Goal: Information Seeking & Learning: Understand process/instructions

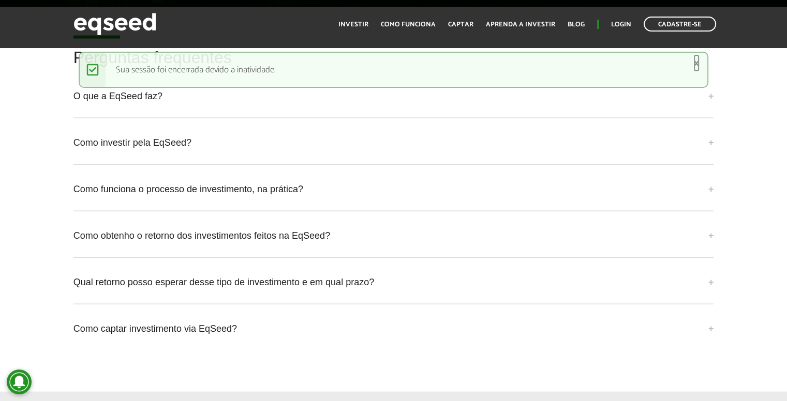
scroll to position [2228, 0]
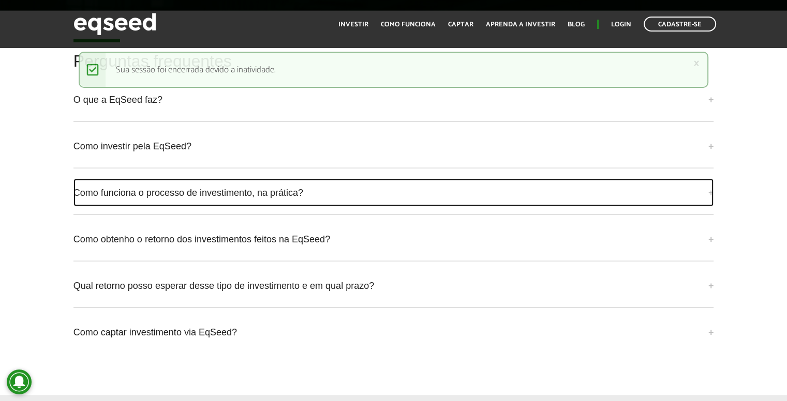
click at [587, 190] on link "Como funciona o processo de investimento, na prática?" at bounding box center [393, 193] width 640 height 28
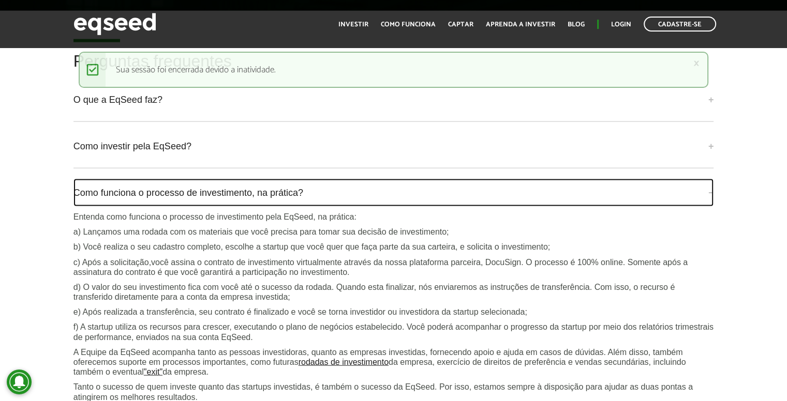
click at [587, 190] on link "Como funciona o processo de investimento, na prática?" at bounding box center [393, 193] width 640 height 28
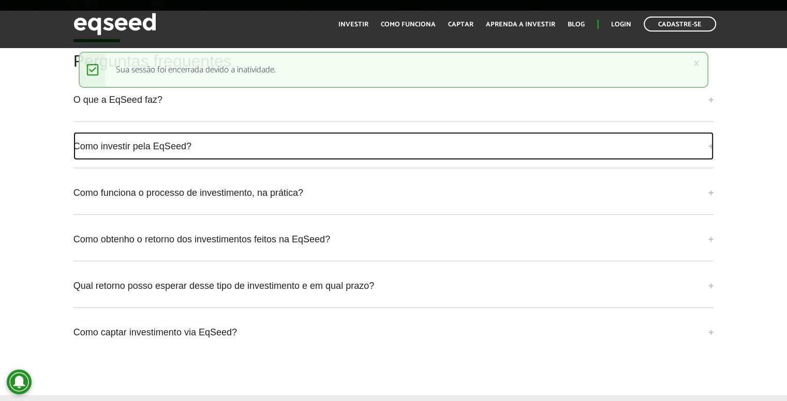
click at [562, 148] on link "Como investir pela EqSeed?" at bounding box center [393, 146] width 640 height 28
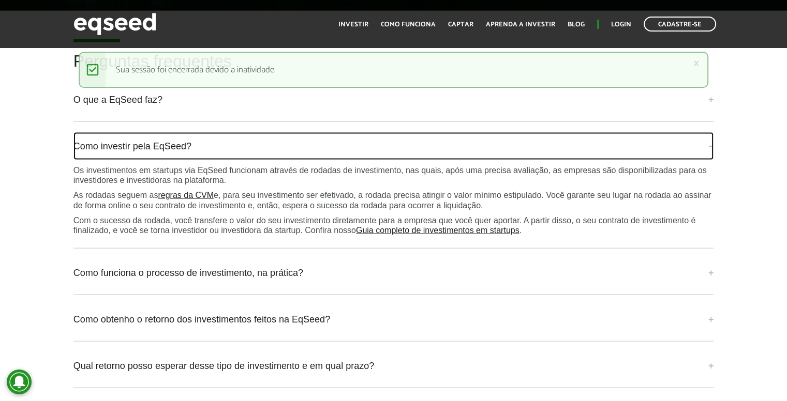
click at [562, 148] on link "Como investir pela EqSeed?" at bounding box center [393, 146] width 640 height 28
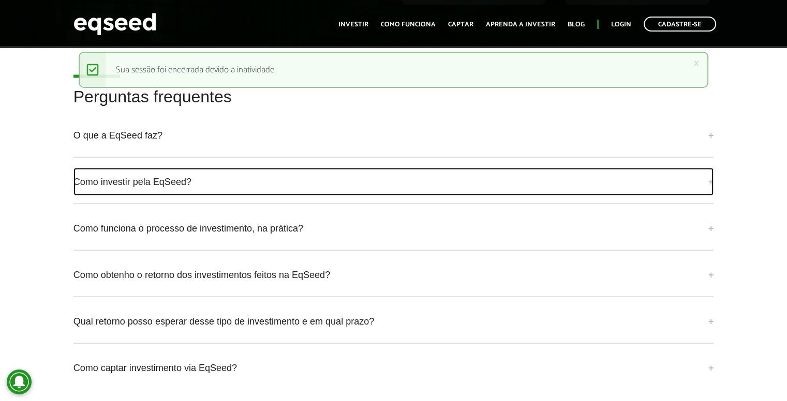
scroll to position [2238, 0]
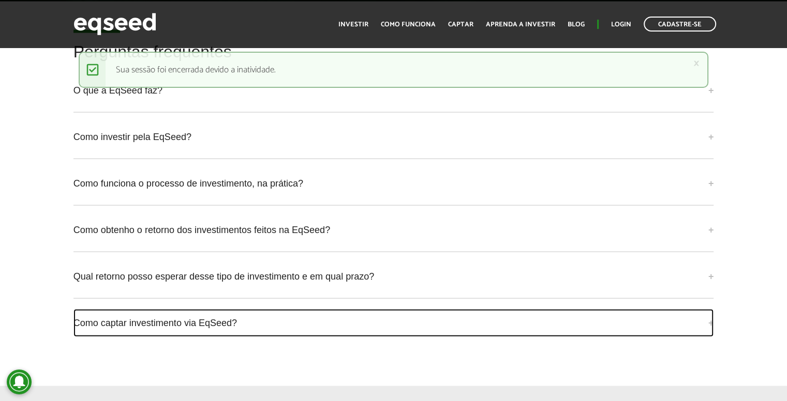
click at [660, 322] on link "Como captar investimento via EqSeed?" at bounding box center [393, 323] width 640 height 28
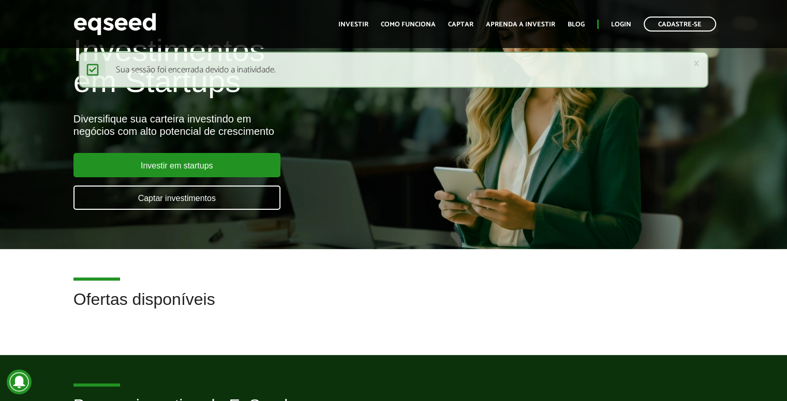
scroll to position [0, 0]
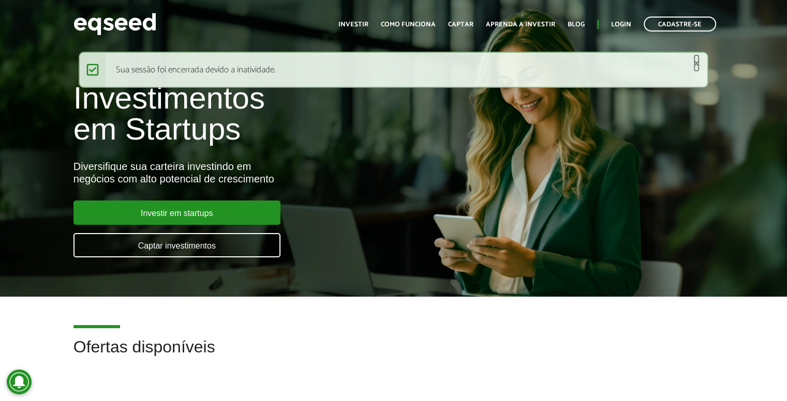
click at [695, 64] on link "×" at bounding box center [696, 63] width 6 height 11
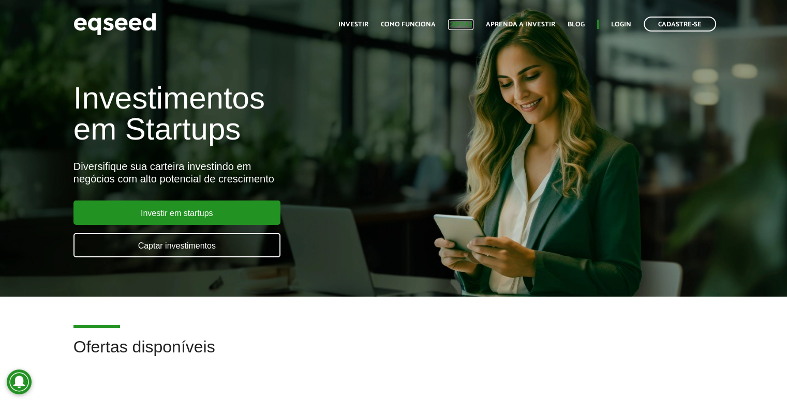
click at [464, 21] on link "Captar" at bounding box center [460, 24] width 25 height 7
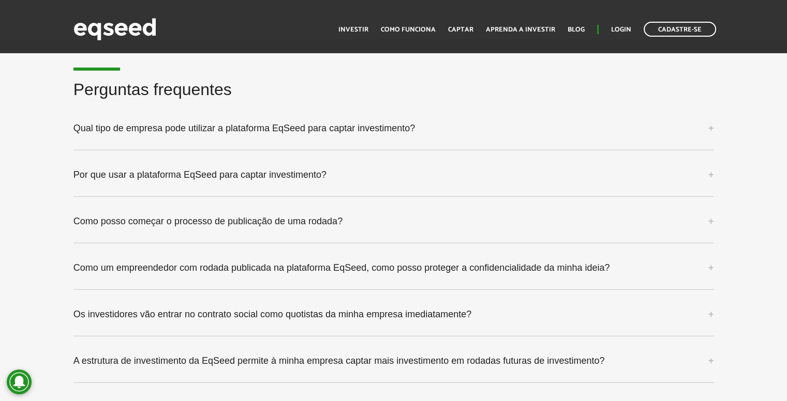
scroll to position [2630, 0]
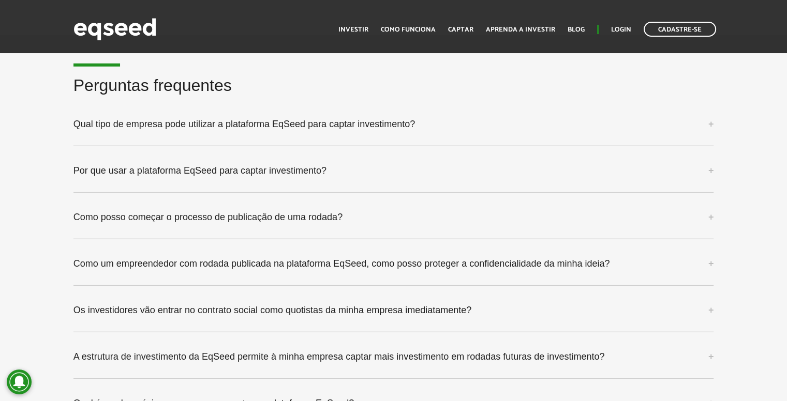
click at [531, 138] on div "Qual tipo de empresa pode utilizar a plataforma EqSeed para captar investimento…" at bounding box center [393, 128] width 640 height 36
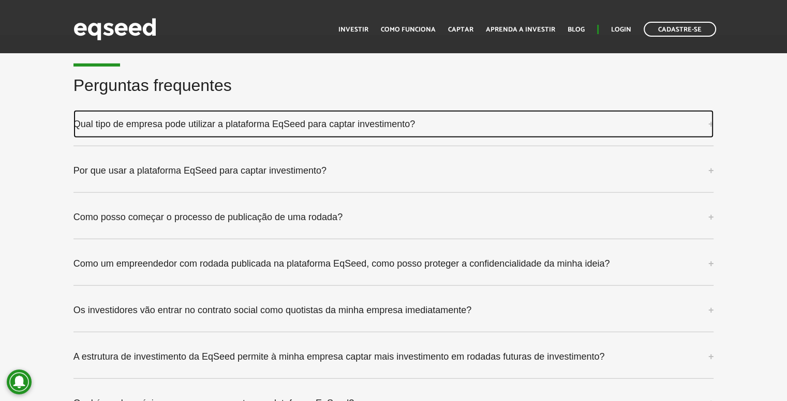
click at [482, 121] on link "Qual tipo de empresa pode utilizar a plataforma EqSeed para captar investimento?" at bounding box center [393, 124] width 640 height 28
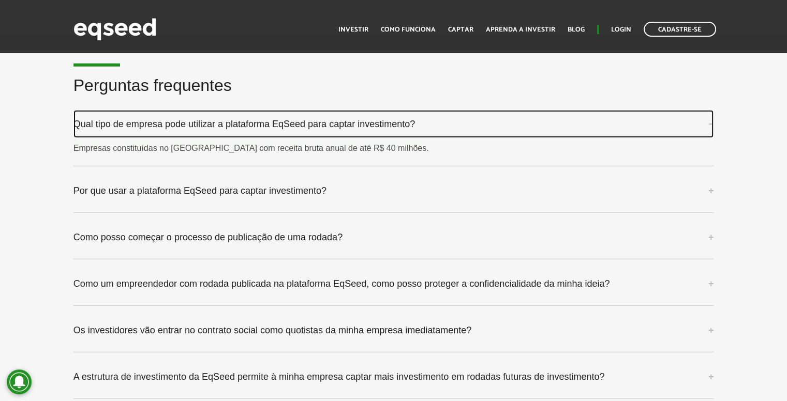
click at [482, 121] on link "Qual tipo de empresa pode utilizar a plataforma EqSeed para captar investimento?" at bounding box center [393, 124] width 640 height 28
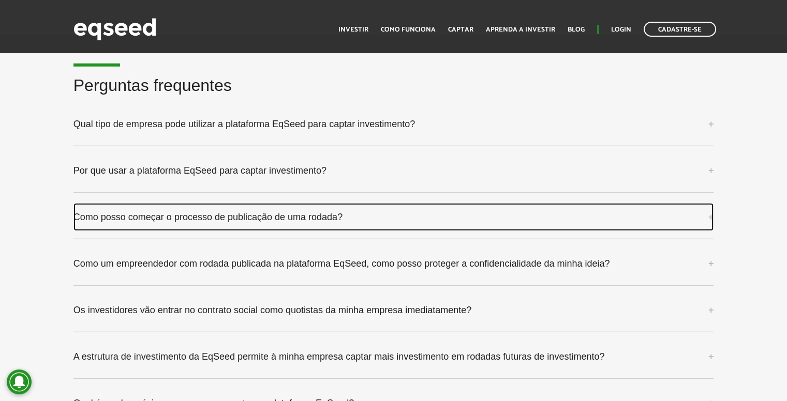
click at [323, 223] on link "Como posso começar o processo de publicação de uma rodada?" at bounding box center [393, 217] width 640 height 28
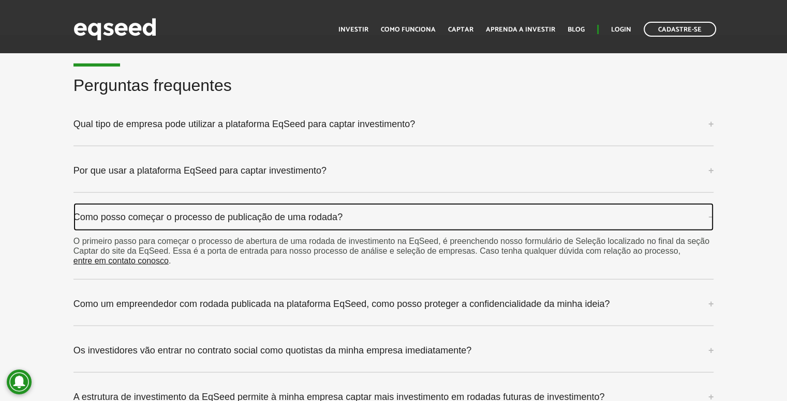
click at [323, 223] on link "Como posso começar o processo de publicação de uma rodada?" at bounding box center [393, 217] width 640 height 28
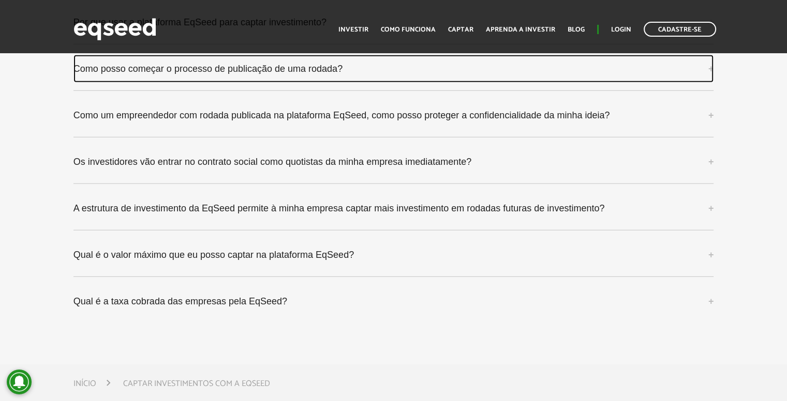
scroll to position [2770, 0]
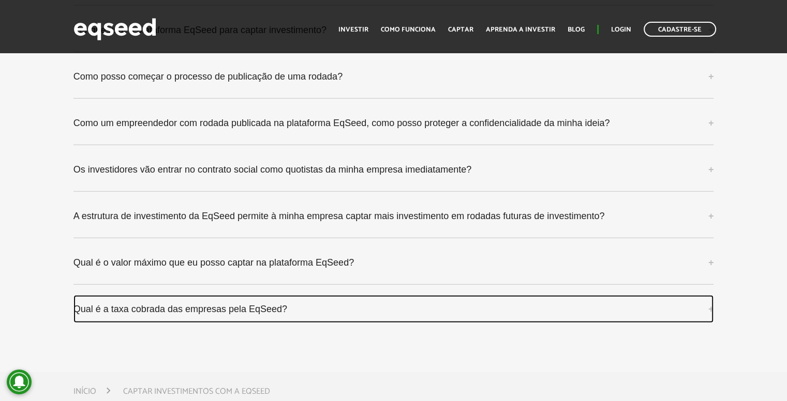
click at [631, 311] on link "Qual é a taxa cobrada das empresas pela EqSeed?" at bounding box center [393, 309] width 640 height 28
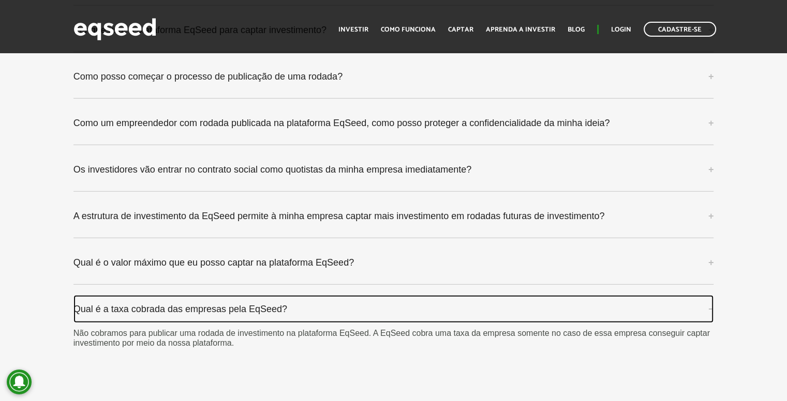
click at [631, 311] on link "Qual é a taxa cobrada das empresas pela EqSeed?" at bounding box center [393, 309] width 640 height 28
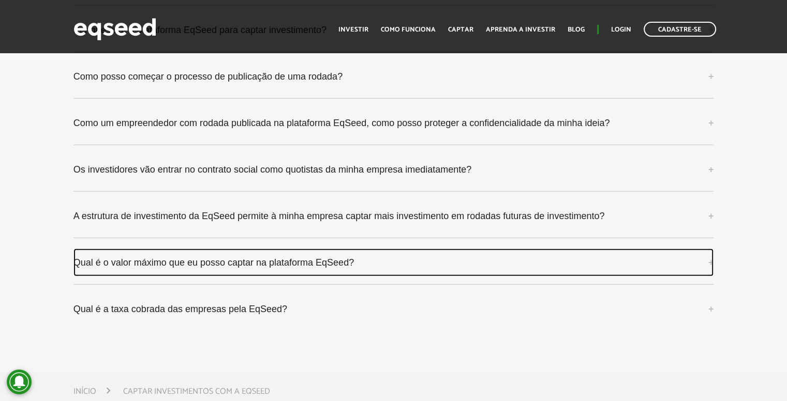
click at [601, 263] on link "Qual é o valor máximo que eu posso captar na plataforma EqSeed?" at bounding box center [393, 263] width 640 height 28
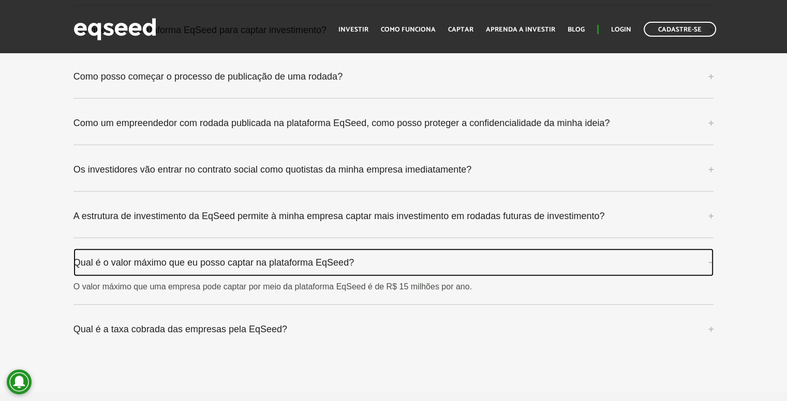
click at [601, 263] on link "Qual é o valor máximo que eu posso captar na plataforma EqSeed?" at bounding box center [393, 263] width 640 height 28
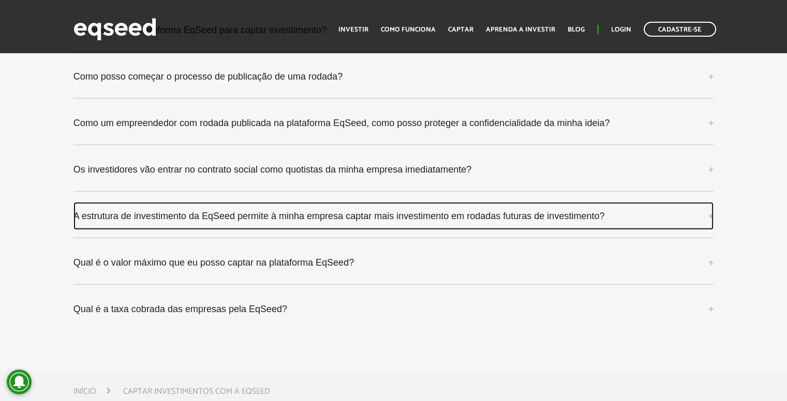
click at [598, 214] on link "A estrutura de investimento da EqSeed permite à minha empresa captar mais inves…" at bounding box center [393, 216] width 640 height 28
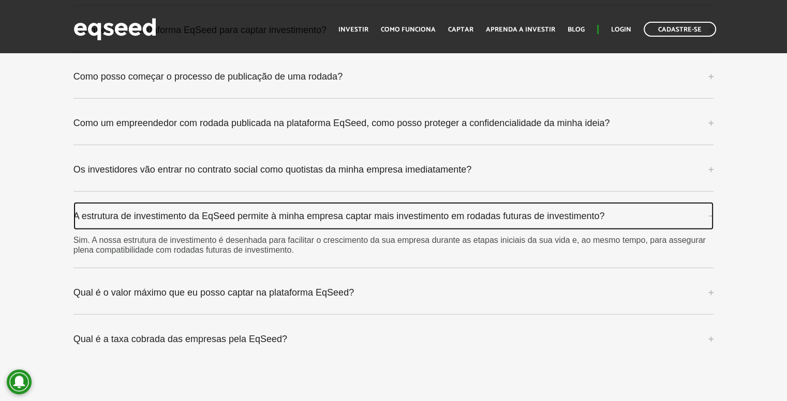
click at [598, 214] on link "A estrutura de investimento da EqSeed permite à minha empresa captar mais inves…" at bounding box center [393, 216] width 640 height 28
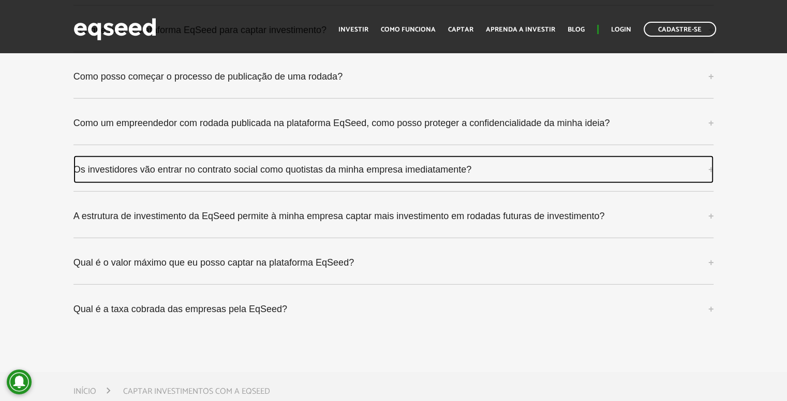
click at [586, 170] on link "Os investidores vão entrar no contrato social como quotistas da minha empresa i…" at bounding box center [393, 170] width 640 height 28
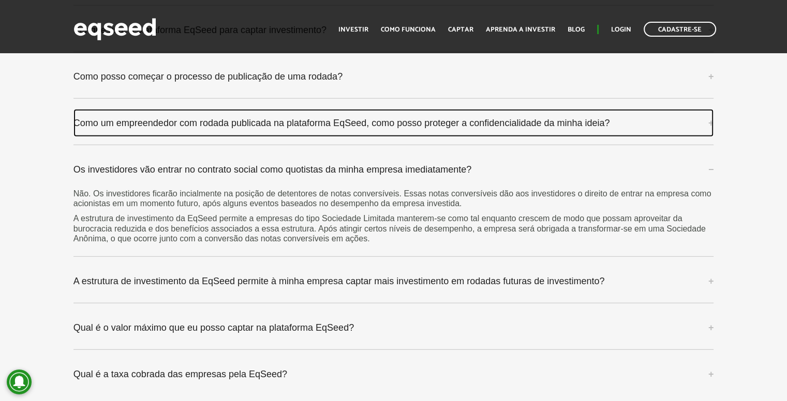
click at [564, 121] on link "Como um empreendedor com rodada publicada na plataforma EqSeed, como posso prot…" at bounding box center [393, 123] width 640 height 28
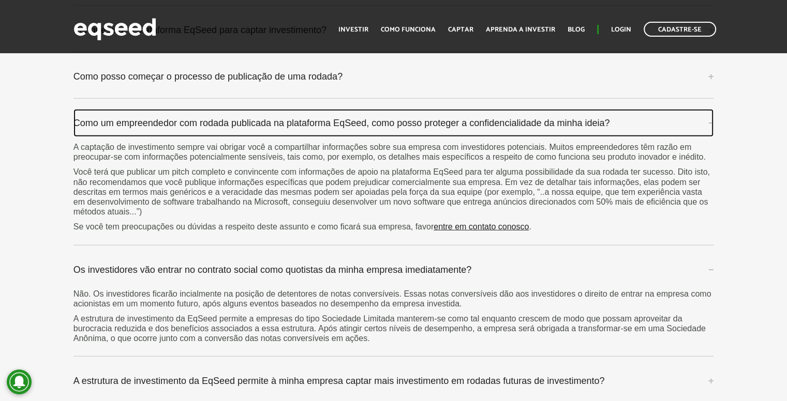
click at [564, 121] on link "Como um empreendedor com rodada publicada na plataforma EqSeed, como posso prot…" at bounding box center [393, 123] width 640 height 28
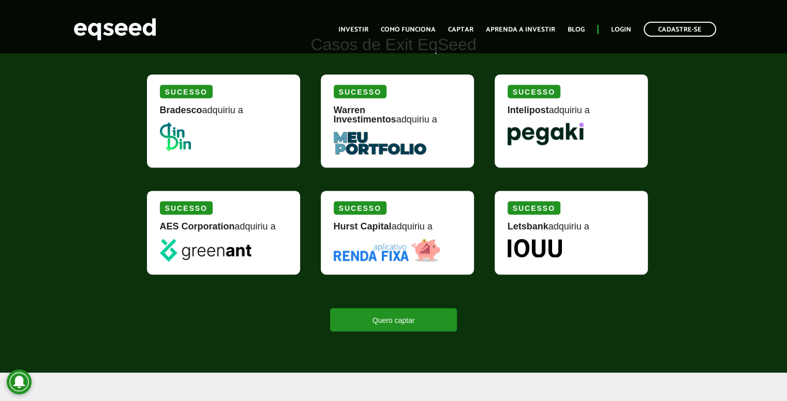
scroll to position [1297, 0]
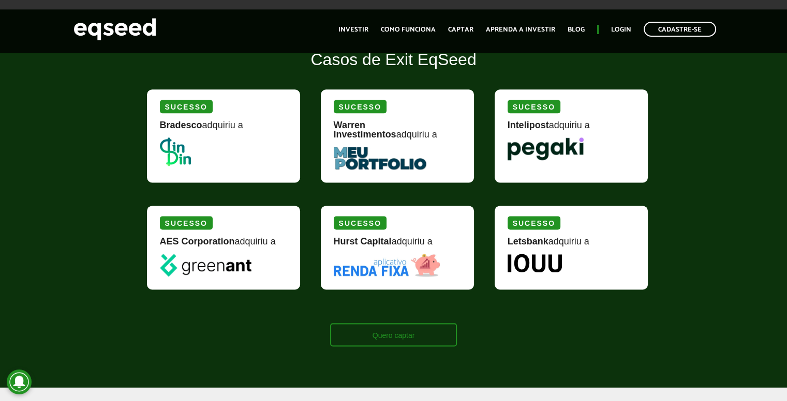
click at [374, 332] on link "Quero captar" at bounding box center [393, 334] width 127 height 23
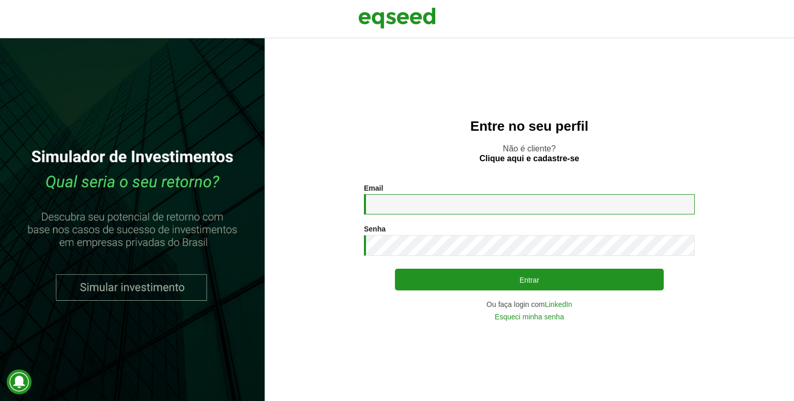
click at [395, 212] on input "Email *" at bounding box center [529, 204] width 331 height 20
type input "**********"
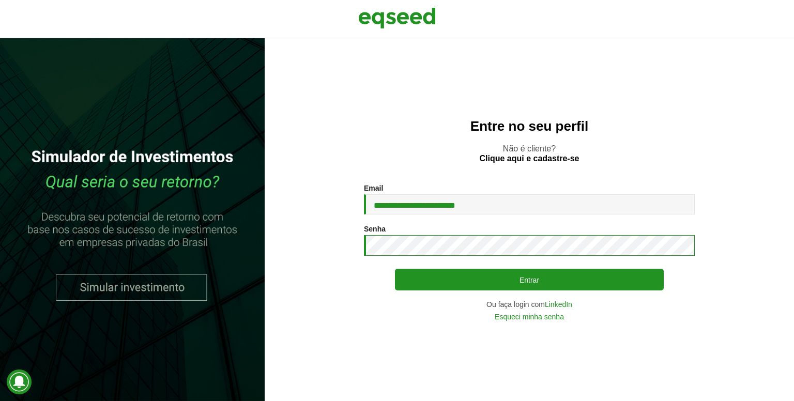
click at [395, 269] on button "Entrar" at bounding box center [529, 280] width 269 height 22
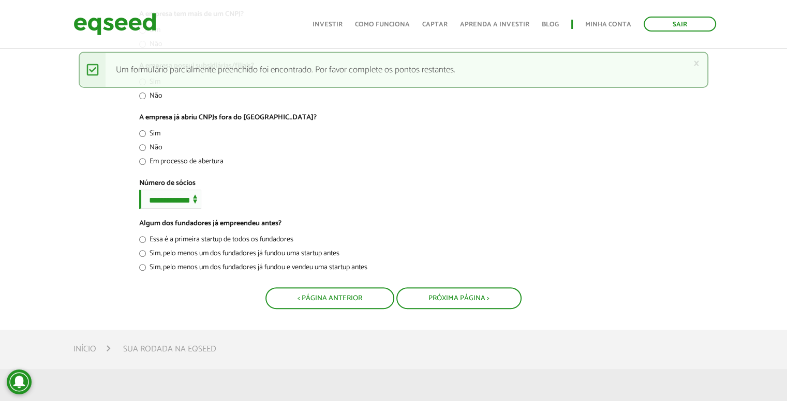
scroll to position [411, 0]
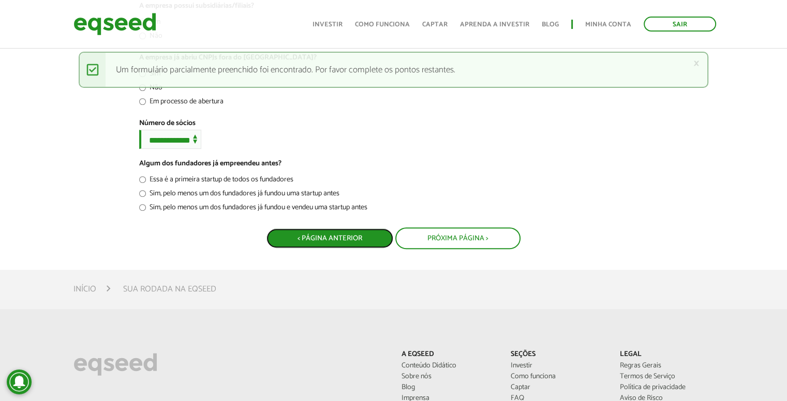
click at [315, 247] on button "< Página Anterior" at bounding box center [329, 239] width 127 height 20
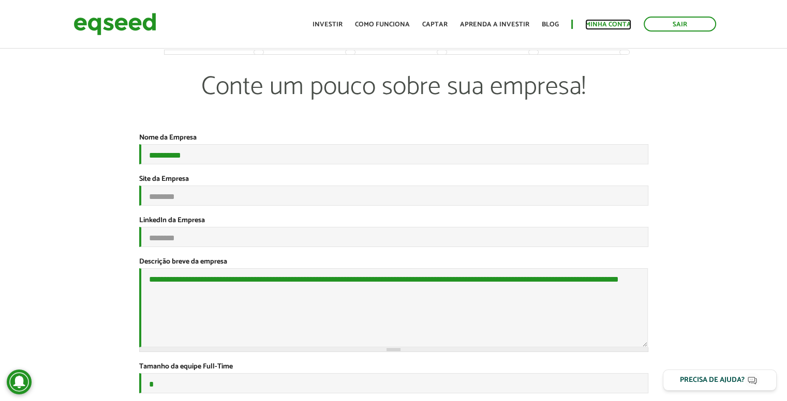
click at [592, 21] on link "Minha conta" at bounding box center [608, 24] width 46 height 7
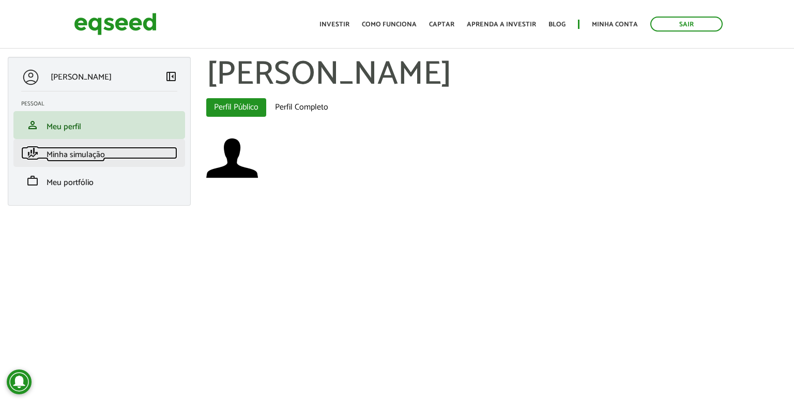
click at [106, 153] on link "finance_mode Minha simulação" at bounding box center [99, 153] width 156 height 12
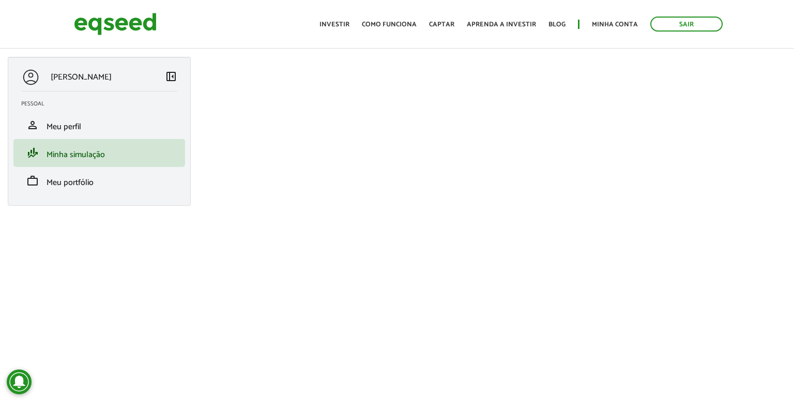
click at [102, 72] on p "[PERSON_NAME]" at bounding box center [81, 77] width 61 height 10
click at [441, 21] on link "Captar" at bounding box center [441, 24] width 25 height 7
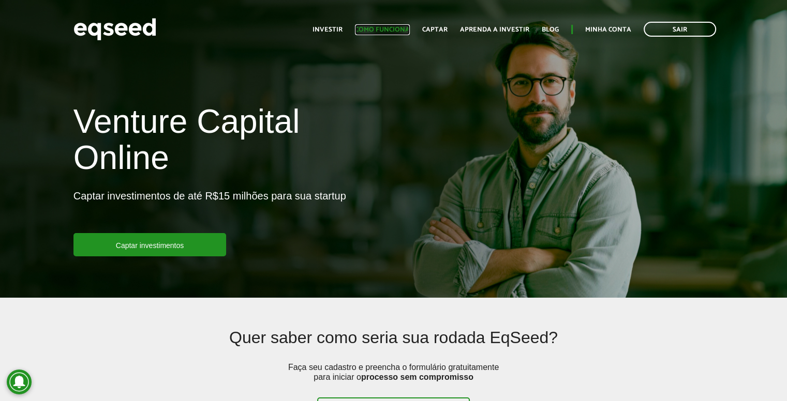
click at [387, 31] on link "Como funciona" at bounding box center [382, 29] width 55 height 7
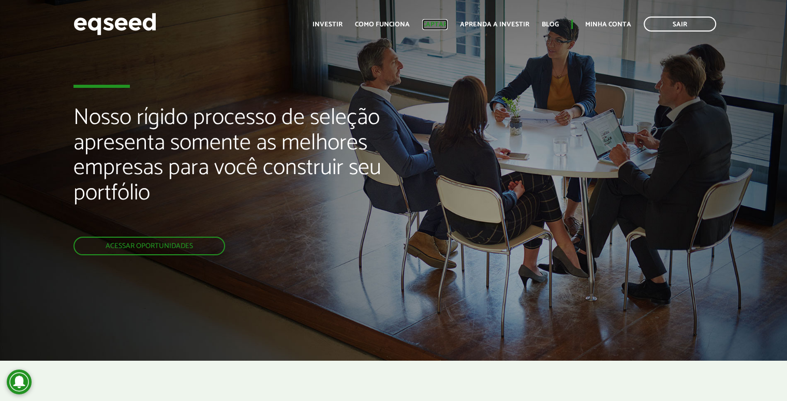
click at [428, 24] on link "Captar" at bounding box center [434, 24] width 25 height 7
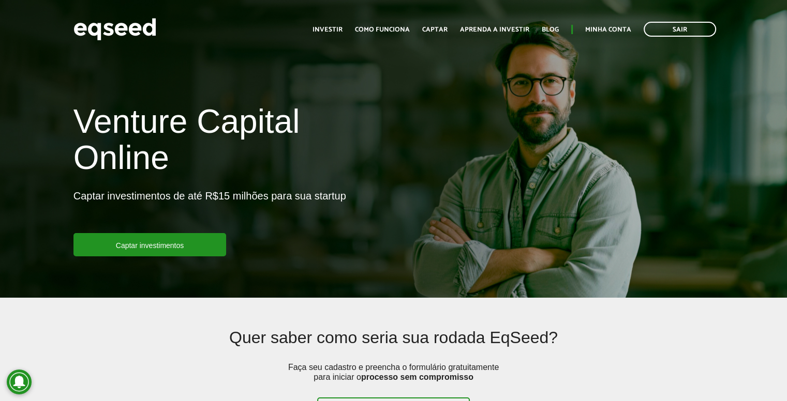
click at [372, 37] on div "Toggle navigation Início Investir Como funciona Captar Aprenda a investir Blog …" at bounding box center [514, 29] width 414 height 27
click at [393, 26] on link "Como funciona" at bounding box center [382, 29] width 55 height 7
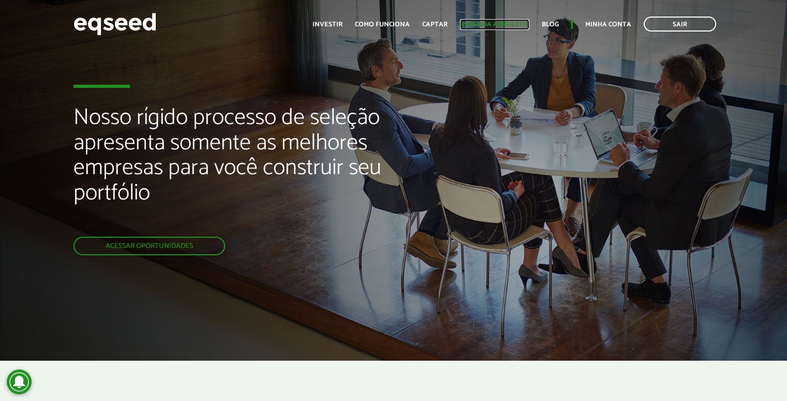
click at [505, 21] on link "Aprenda a investir" at bounding box center [494, 24] width 69 height 7
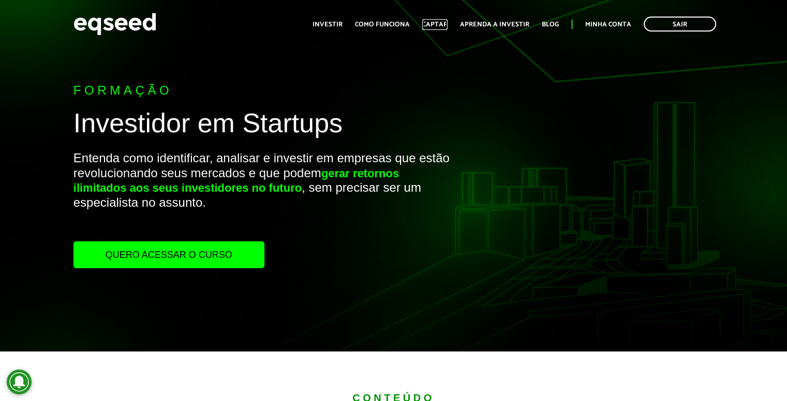
click at [443, 28] on link "Captar" at bounding box center [434, 24] width 25 height 7
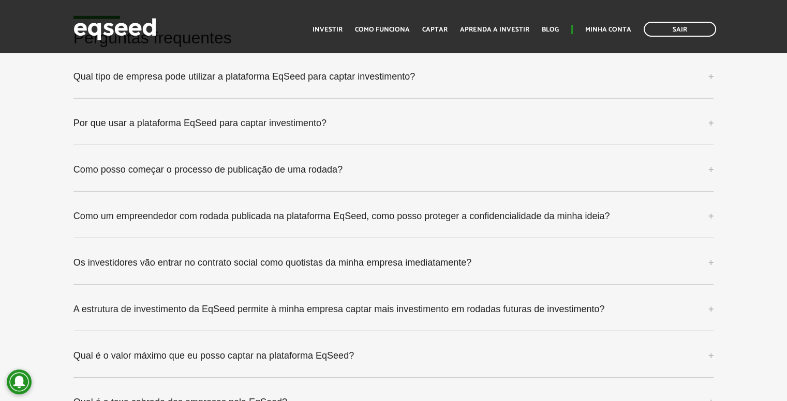
scroll to position [2666, 0]
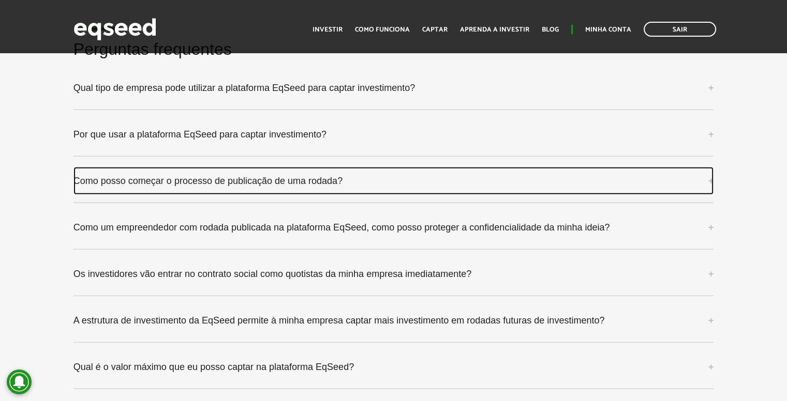
click at [458, 182] on link "Como posso começar o processo de publicação de uma rodada?" at bounding box center [393, 181] width 640 height 28
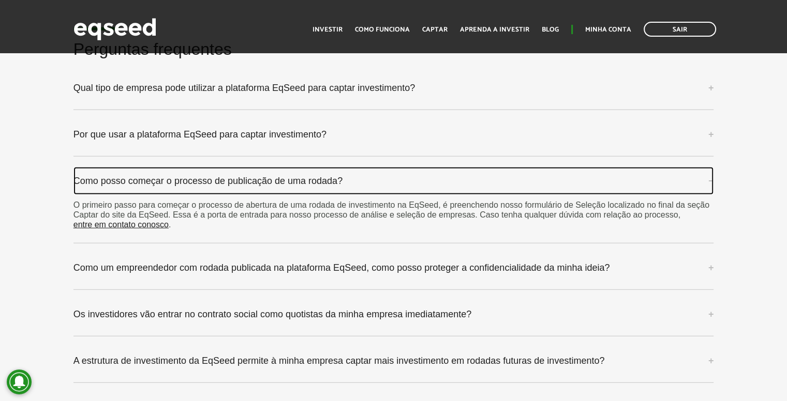
click at [458, 182] on link "Como posso começar o processo de publicação de uma rodada?" at bounding box center [393, 181] width 640 height 28
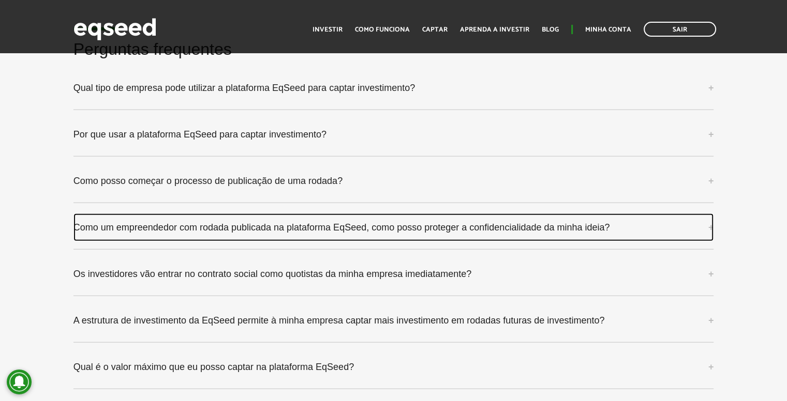
click at [369, 232] on link "Como um empreendedor com rodada publicada na plataforma EqSeed, como posso prot…" at bounding box center [393, 228] width 640 height 28
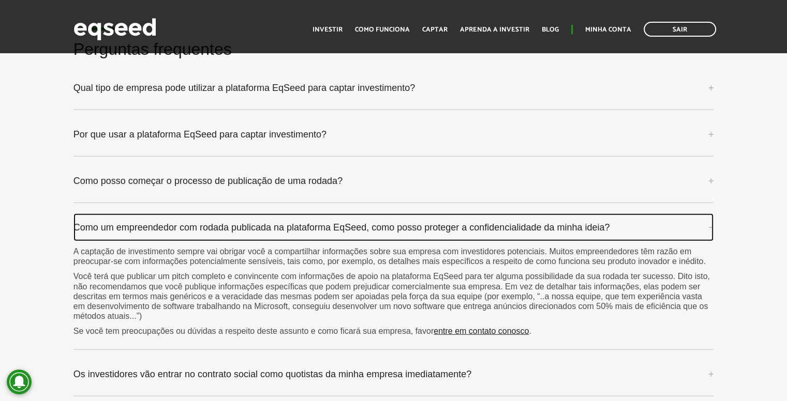
click at [371, 215] on link "Como um empreendedor com rodada publicada na plataforma EqSeed, como posso prot…" at bounding box center [393, 228] width 640 height 28
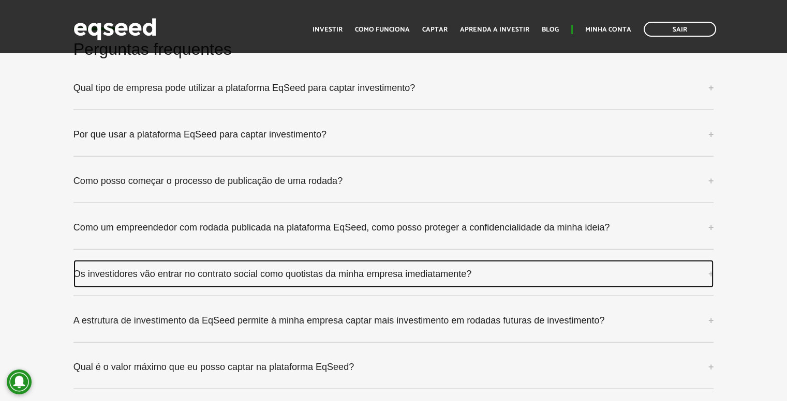
click at [312, 272] on link "Os investidores vão entrar no contrato social como quotistas da minha empresa i…" at bounding box center [393, 274] width 640 height 28
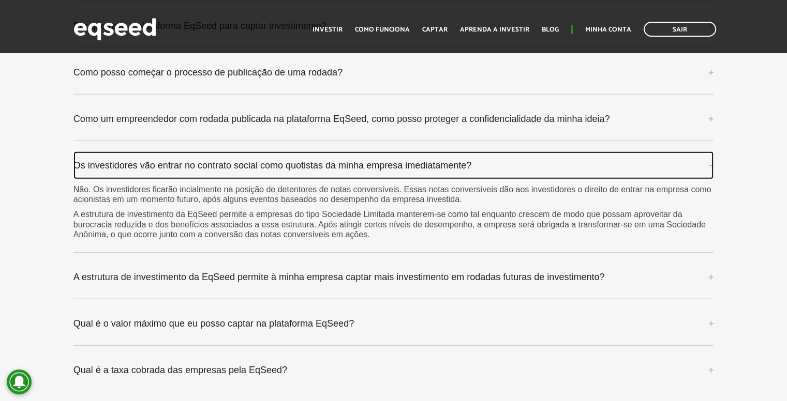
scroll to position [2825, 0]
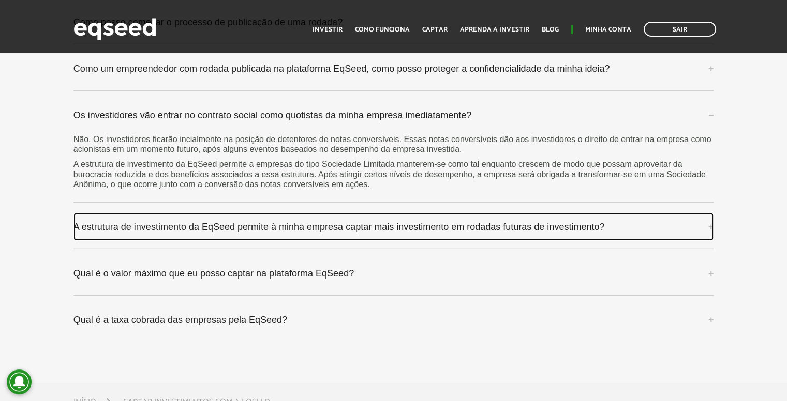
click at [626, 216] on link "A estrutura de investimento da EqSeed permite à minha empresa captar mais inves…" at bounding box center [393, 227] width 640 height 28
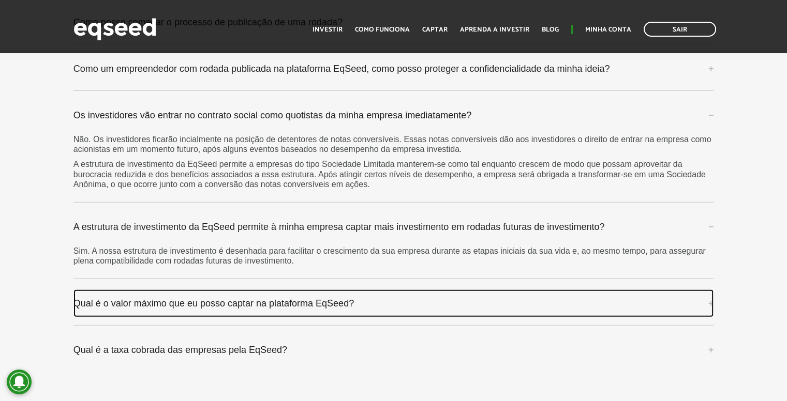
click at [509, 300] on link "Qual é o valor máximo que eu posso captar na plataforma EqSeed?" at bounding box center [393, 304] width 640 height 28
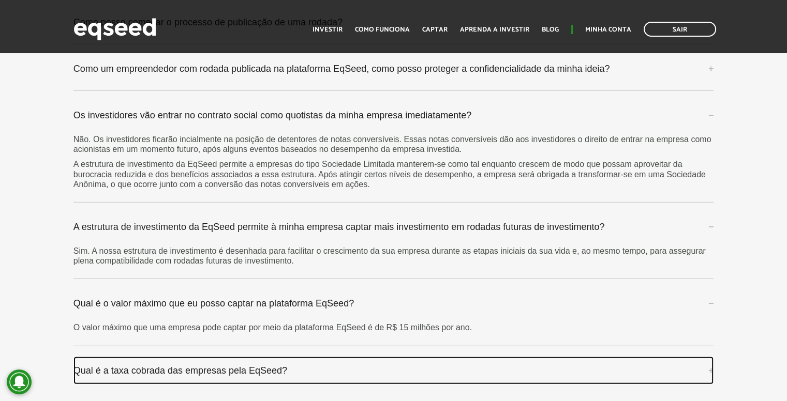
click at [457, 358] on link "Qual é a taxa cobrada das empresas pela EqSeed?" at bounding box center [393, 371] width 640 height 28
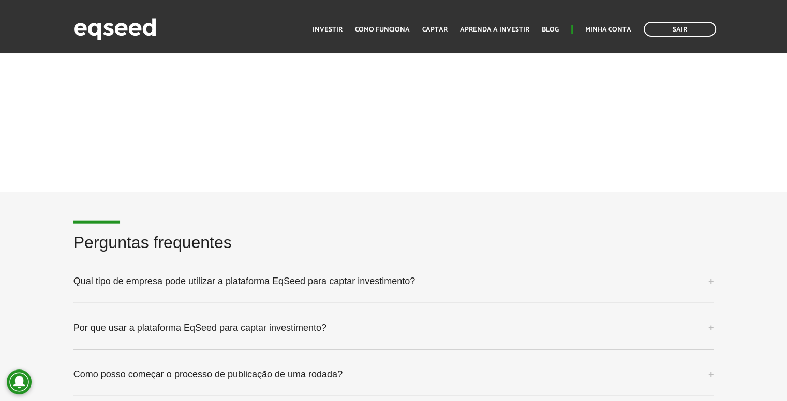
scroll to position [2477, 0]
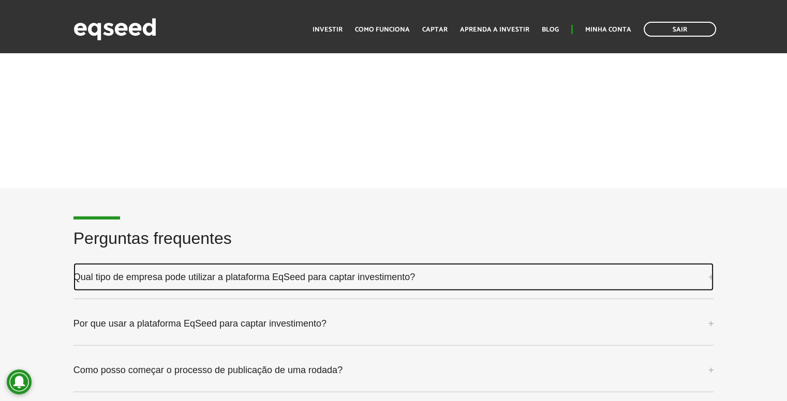
click at [576, 274] on link "Qual tipo de empresa pode utilizar a plataforma EqSeed para captar investimento?" at bounding box center [393, 277] width 640 height 28
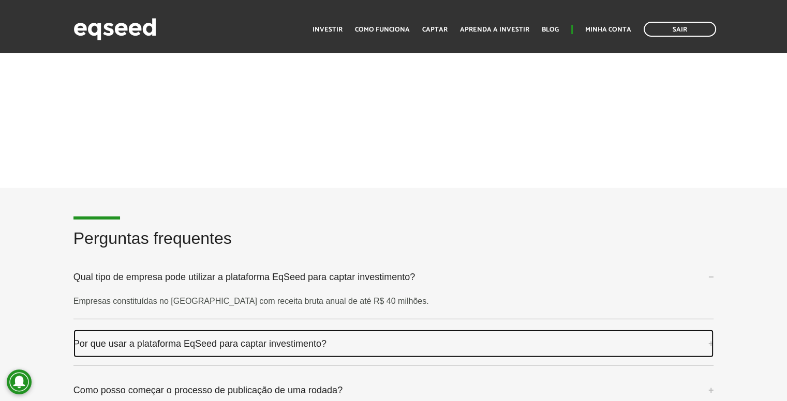
click at [547, 334] on link "Por que usar a plataforma EqSeed para captar investimento?" at bounding box center [393, 344] width 640 height 28
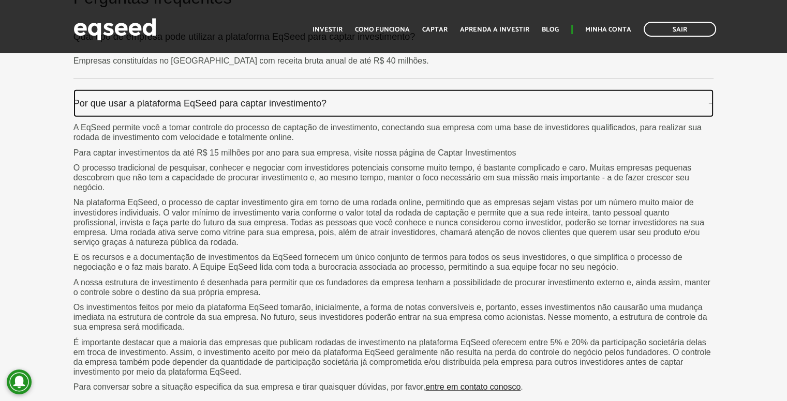
scroll to position [2726, 0]
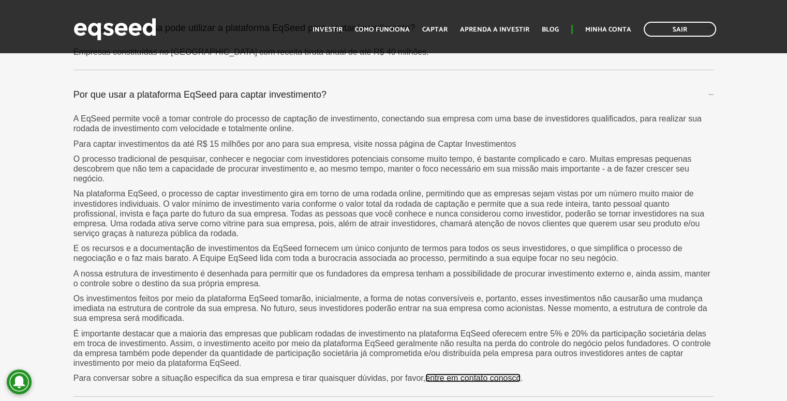
click at [520, 377] on link "entre em contato conosco" at bounding box center [472, 378] width 95 height 8
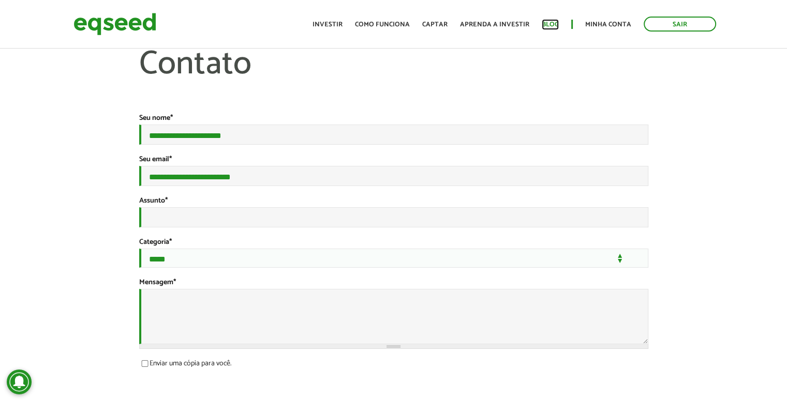
click at [548, 28] on link "Blog" at bounding box center [550, 24] width 17 height 7
